Goal: Transaction & Acquisition: Purchase product/service

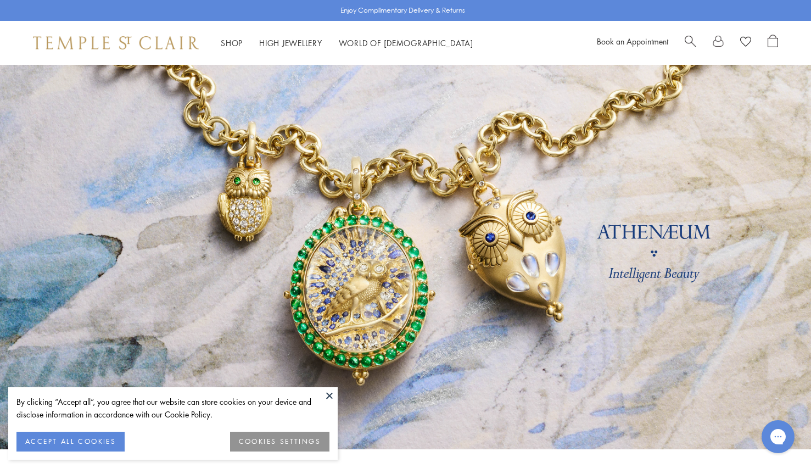
click at [46, 442] on button "ACCEPT ALL COOKIES" at bounding box center [70, 442] width 108 height 20
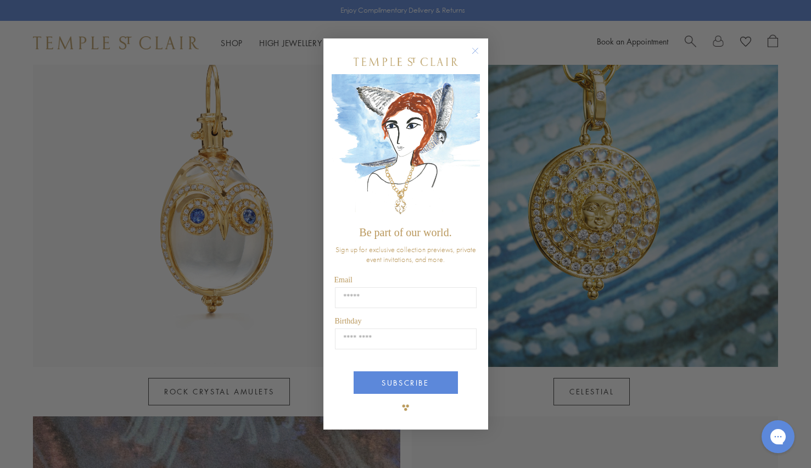
scroll to position [641, 0]
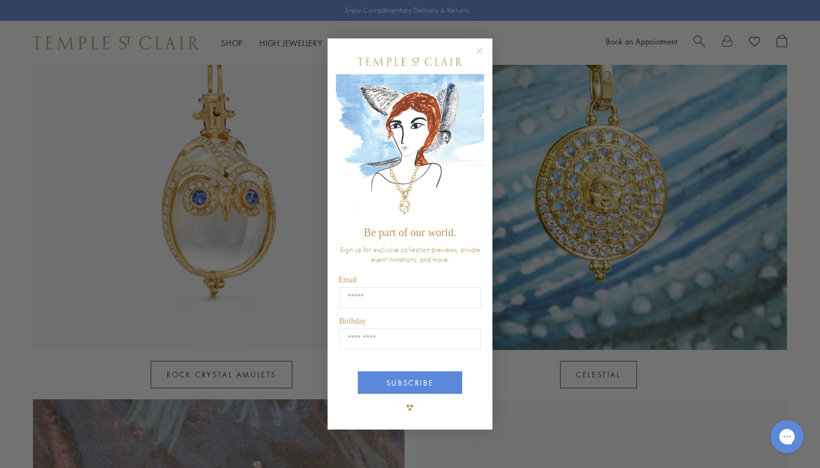
click at [479, 51] on icon "Close dialog" at bounding box center [479, 50] width 5 height 5
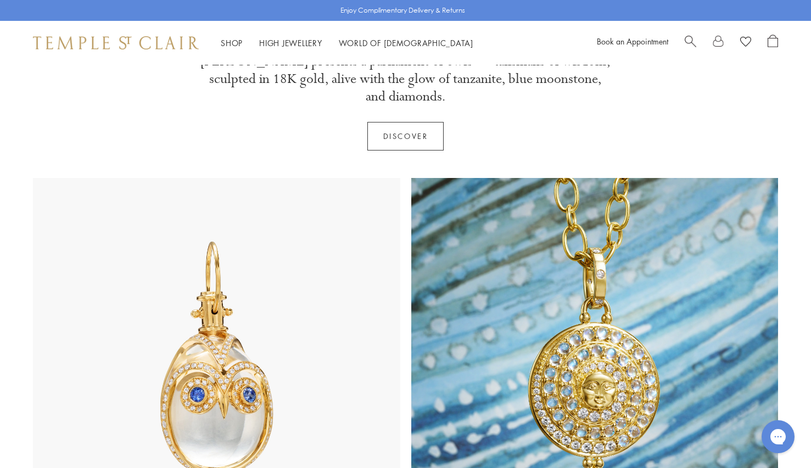
scroll to position [0, 0]
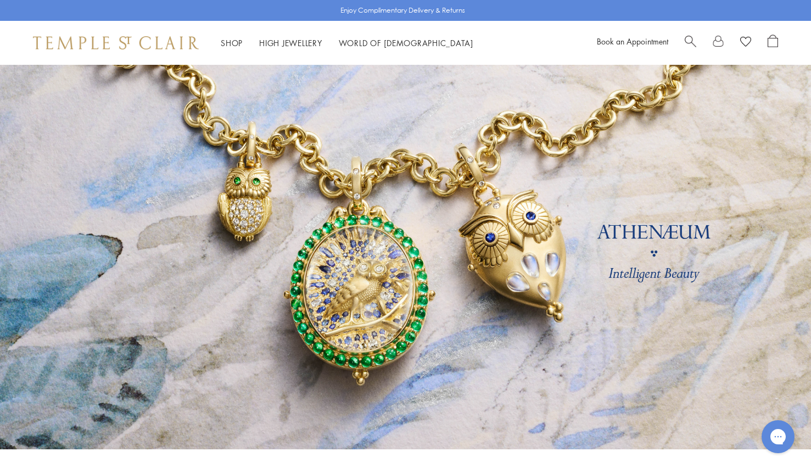
click at [233, 45] on link "Shop Shop" at bounding box center [232, 42] width 22 height 11
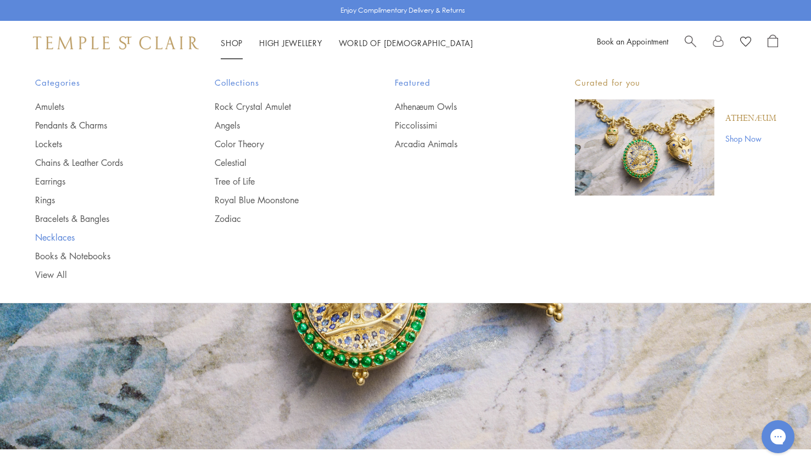
click at [54, 237] on link "Necklaces" at bounding box center [103, 237] width 136 height 12
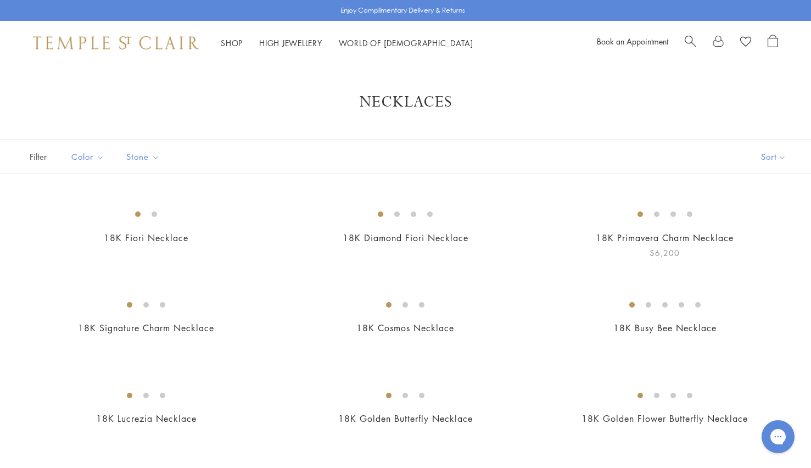
click at [620, 244] on link "18K Primavera Charm Necklace" at bounding box center [665, 238] width 138 height 12
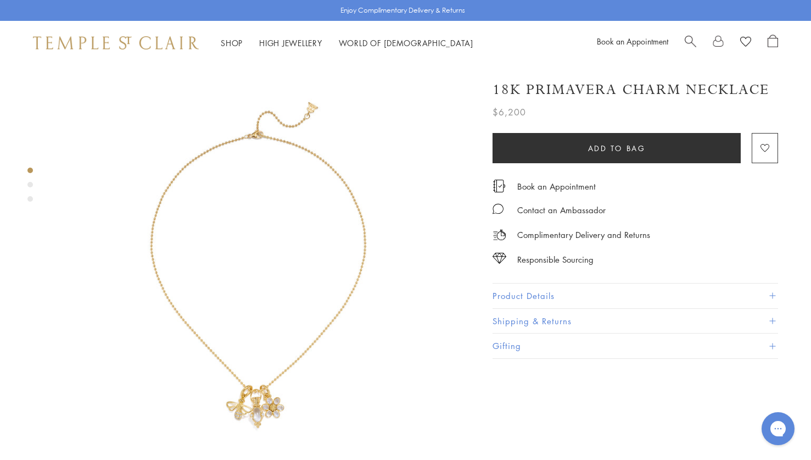
scroll to position [0, 2]
click at [29, 184] on div "Product gallery navigation" at bounding box center [29, 184] width 5 height 5
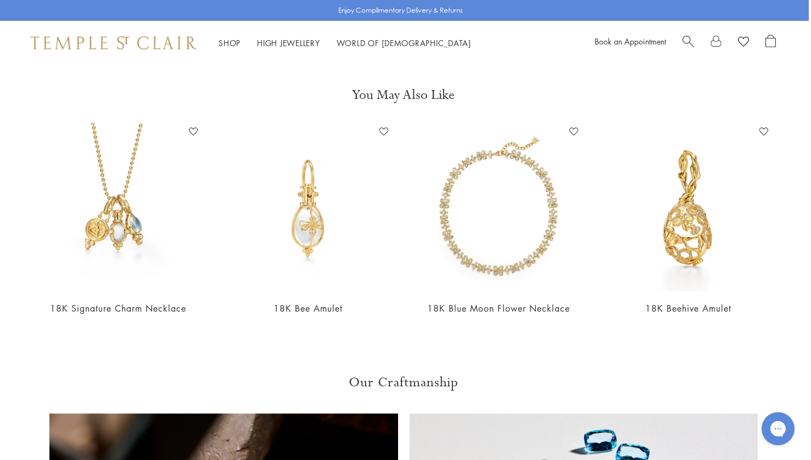
scroll to position [1314, 2]
click at [100, 207] on img at bounding box center [118, 208] width 168 height 168
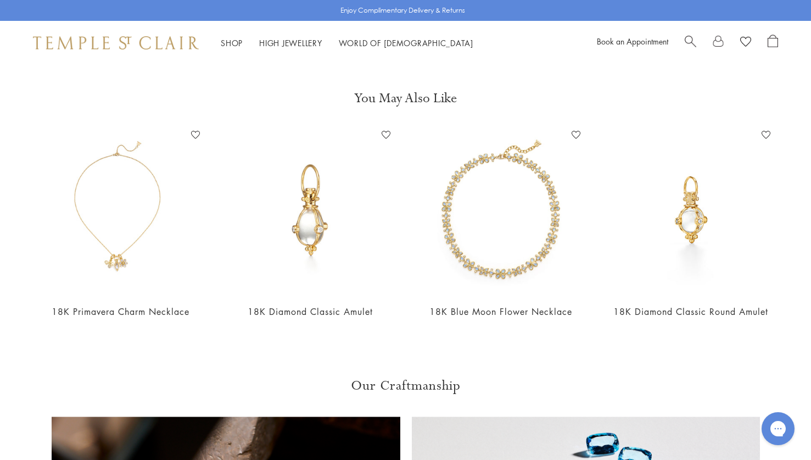
scroll to position [874, 0]
click at [114, 240] on img at bounding box center [120, 210] width 168 height 168
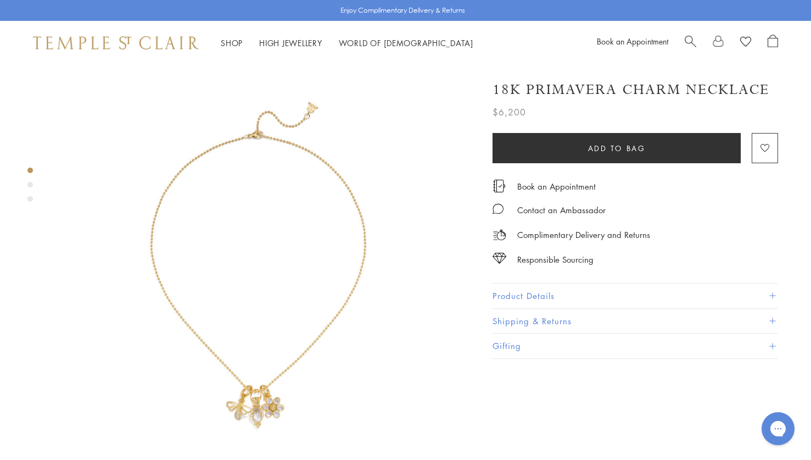
click at [231, 43] on link "Shop Shop" at bounding box center [232, 42] width 22 height 11
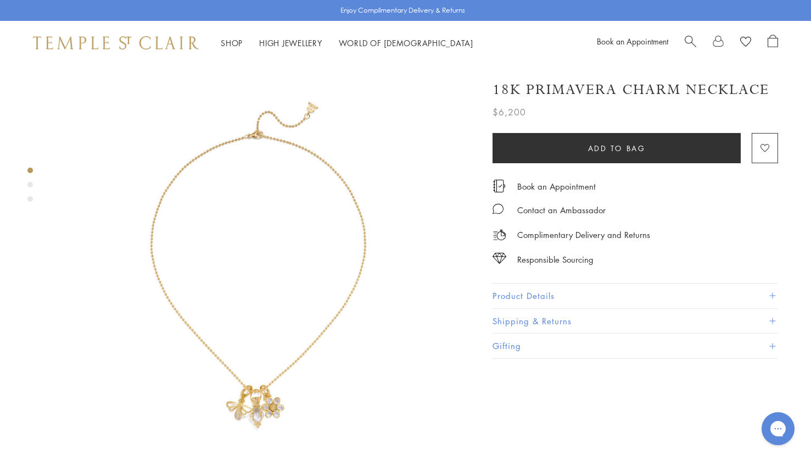
click at [229, 40] on link "Shop Shop" at bounding box center [232, 42] width 22 height 11
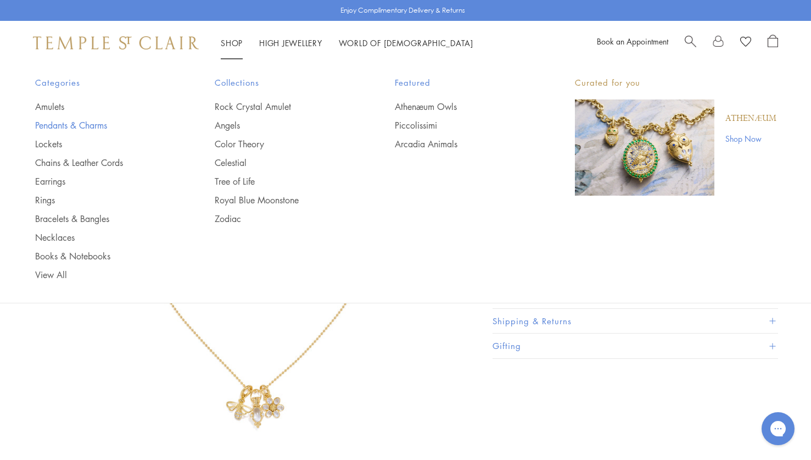
click at [80, 124] on link "Pendants & Charms" at bounding box center [103, 125] width 136 height 12
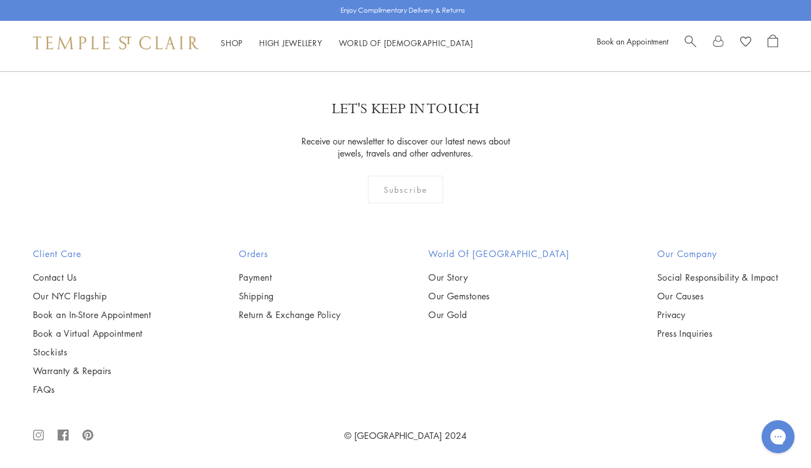
scroll to position [3765, 0]
click at [0, 0] on img at bounding box center [0, 0] width 0 height 0
